Goal: Information Seeking & Learning: Find specific fact

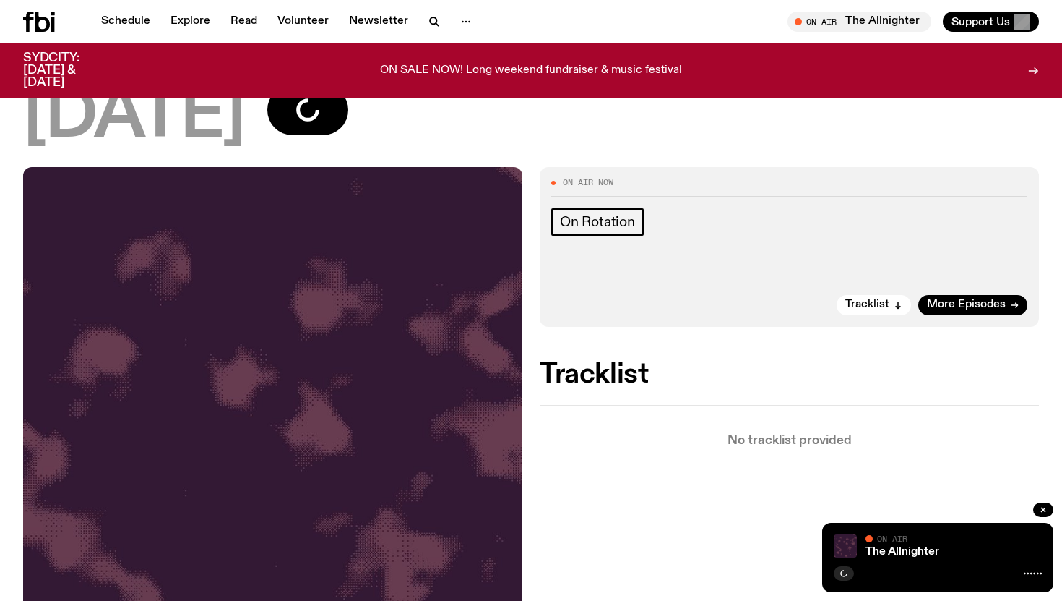
scroll to position [120, 0]
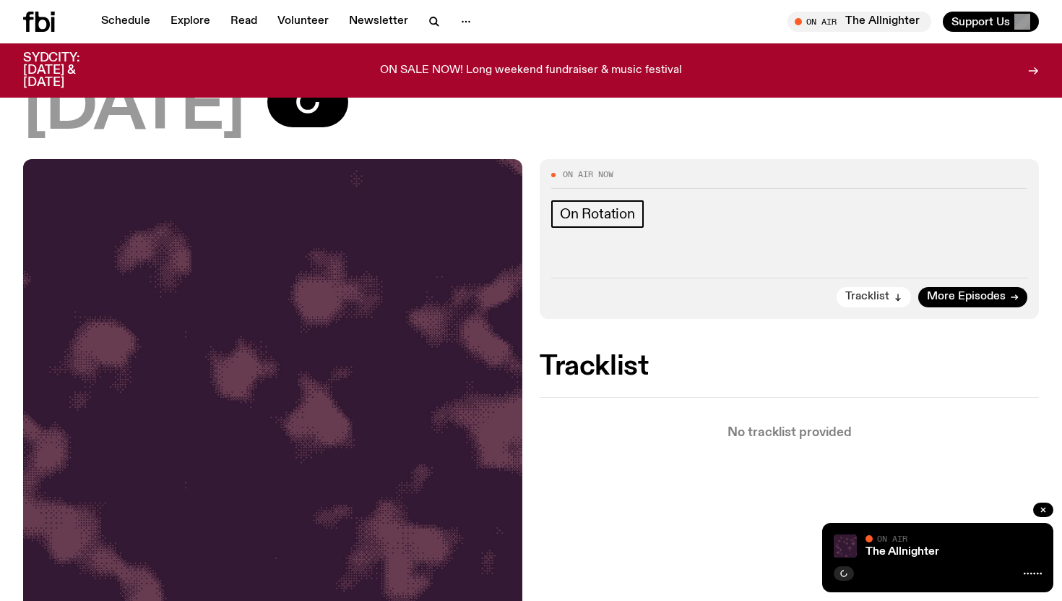
click at [890, 296] on button "Tracklist" at bounding box center [874, 297] width 74 height 20
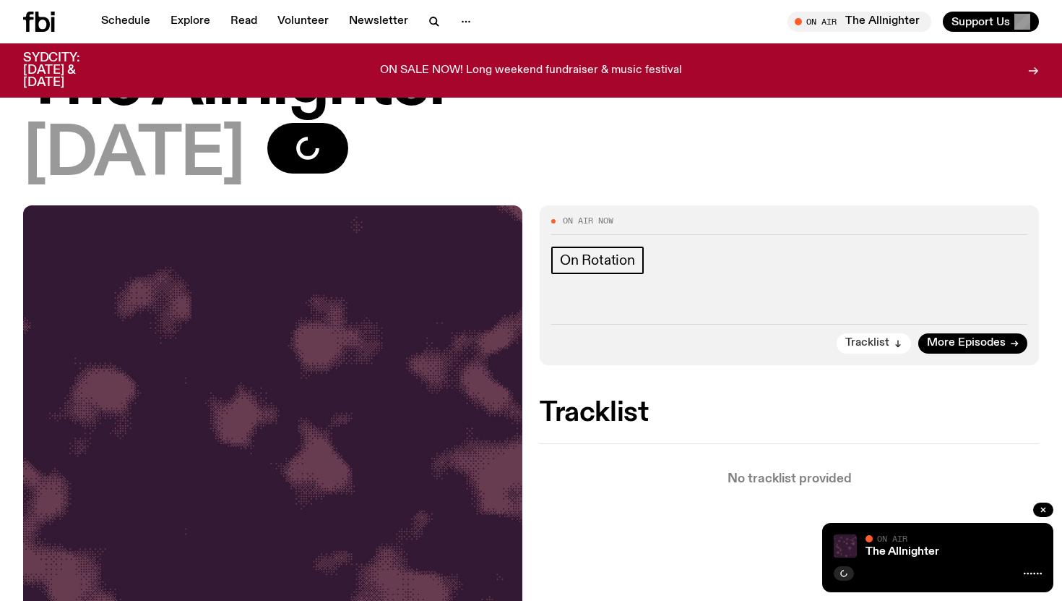
scroll to position [0, 0]
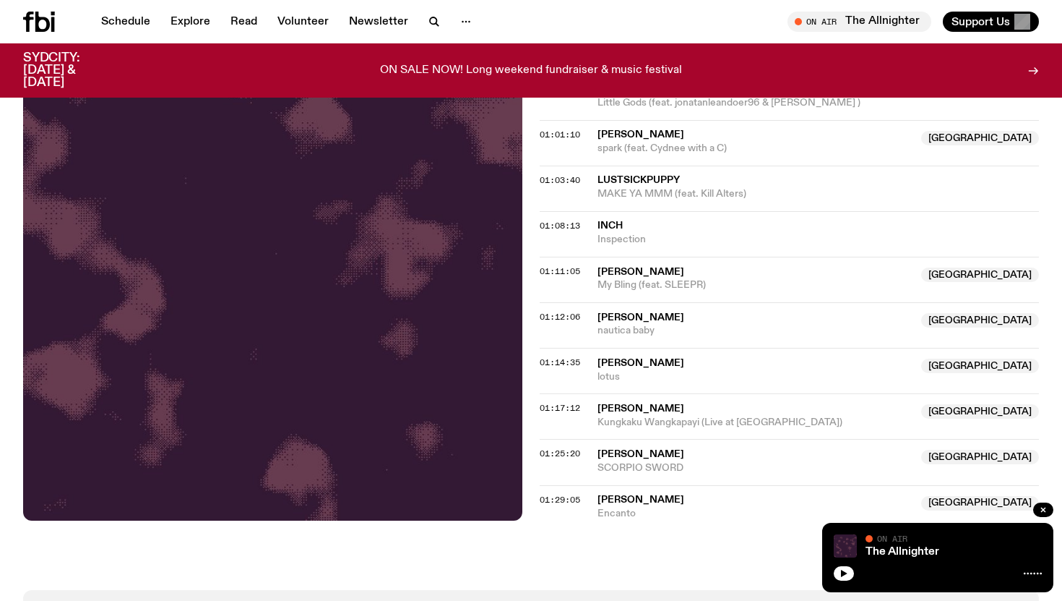
scroll to position [1013, 0]
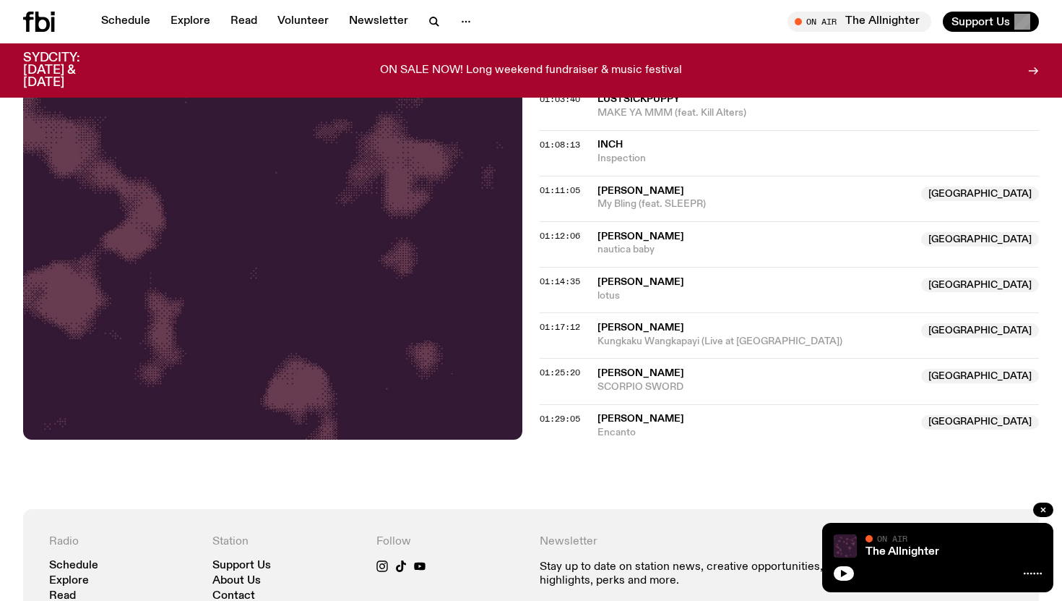
click at [650, 416] on span "[PERSON_NAME]" at bounding box center [641, 418] width 87 height 10
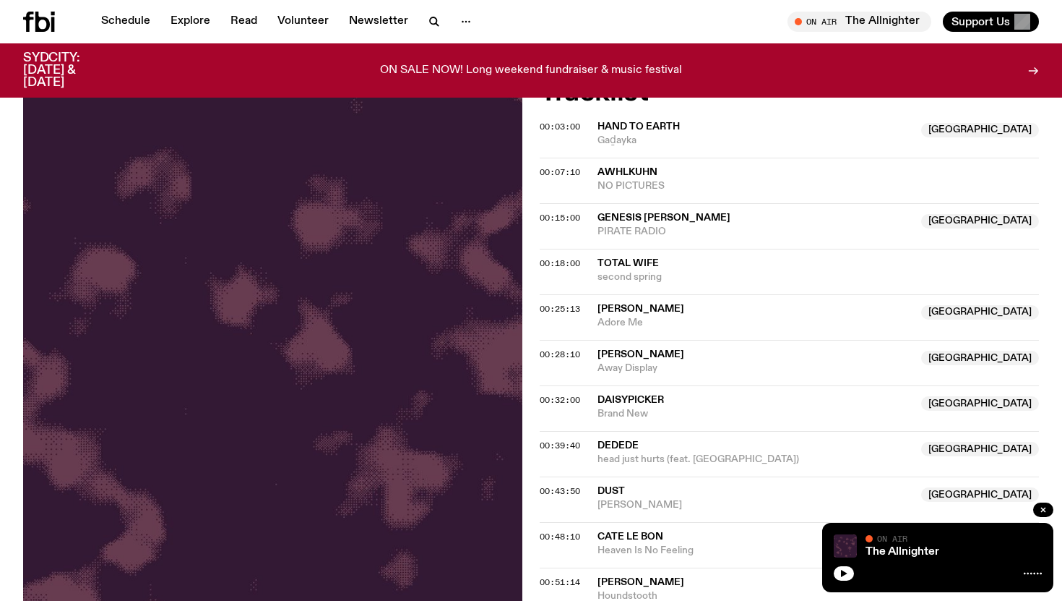
scroll to position [317, 0]
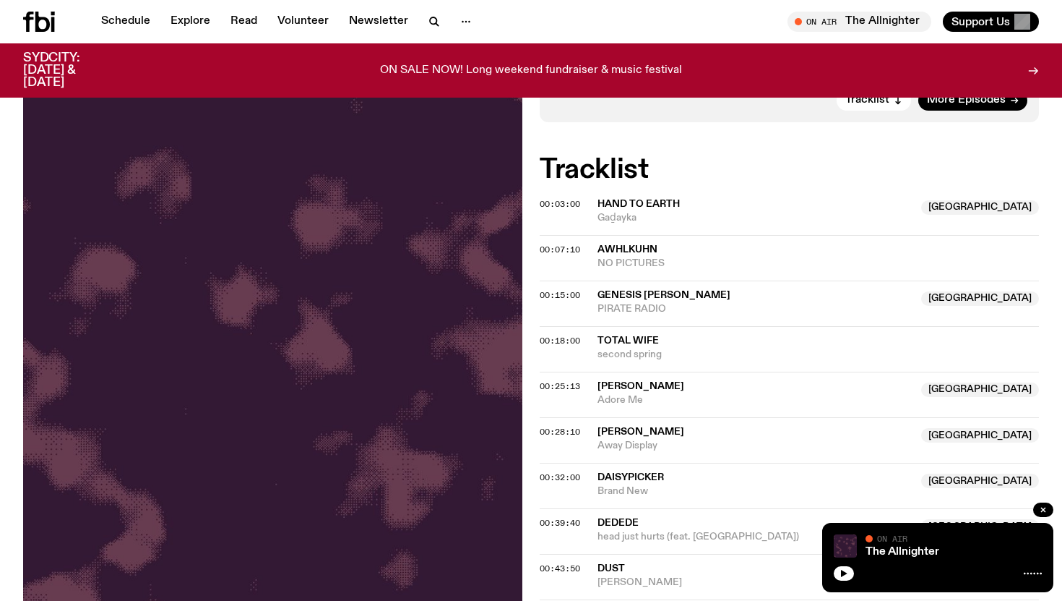
click at [769, 163] on h2 "Tracklist" at bounding box center [789, 170] width 499 height 26
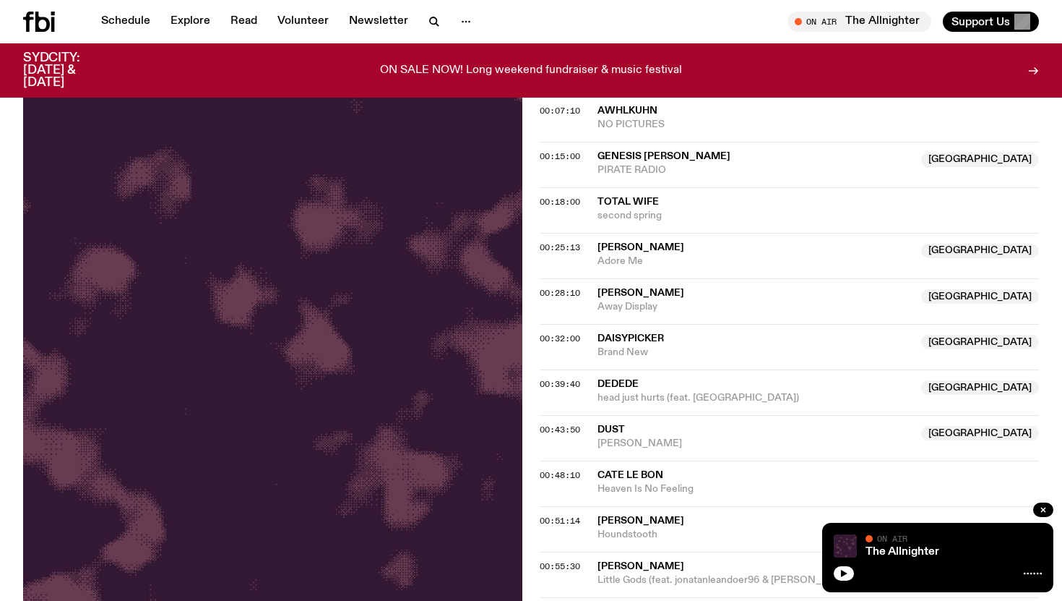
scroll to position [0, 0]
